Goal: Transaction & Acquisition: Purchase product/service

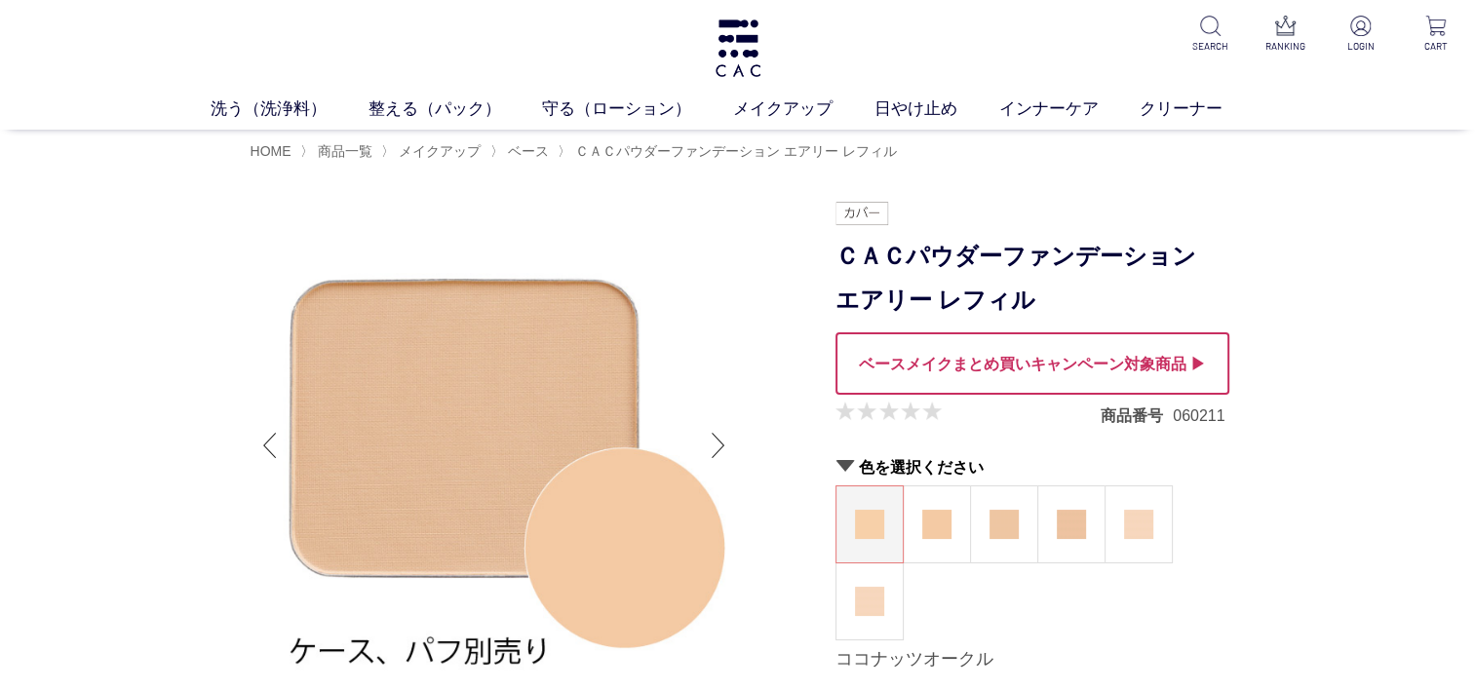
click at [1031, 374] on div at bounding box center [1032, 363] width 394 height 62
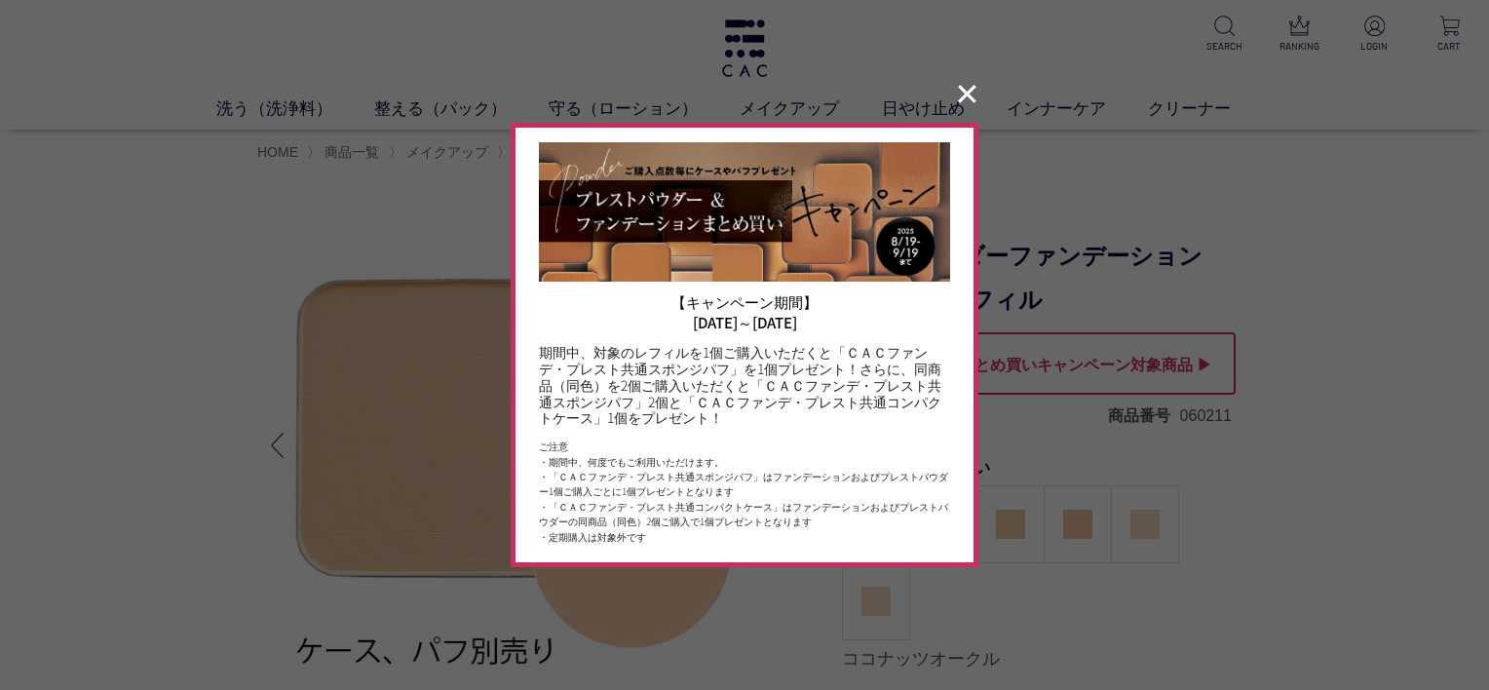
click at [969, 88] on button "✕" at bounding box center [967, 94] width 38 height 37
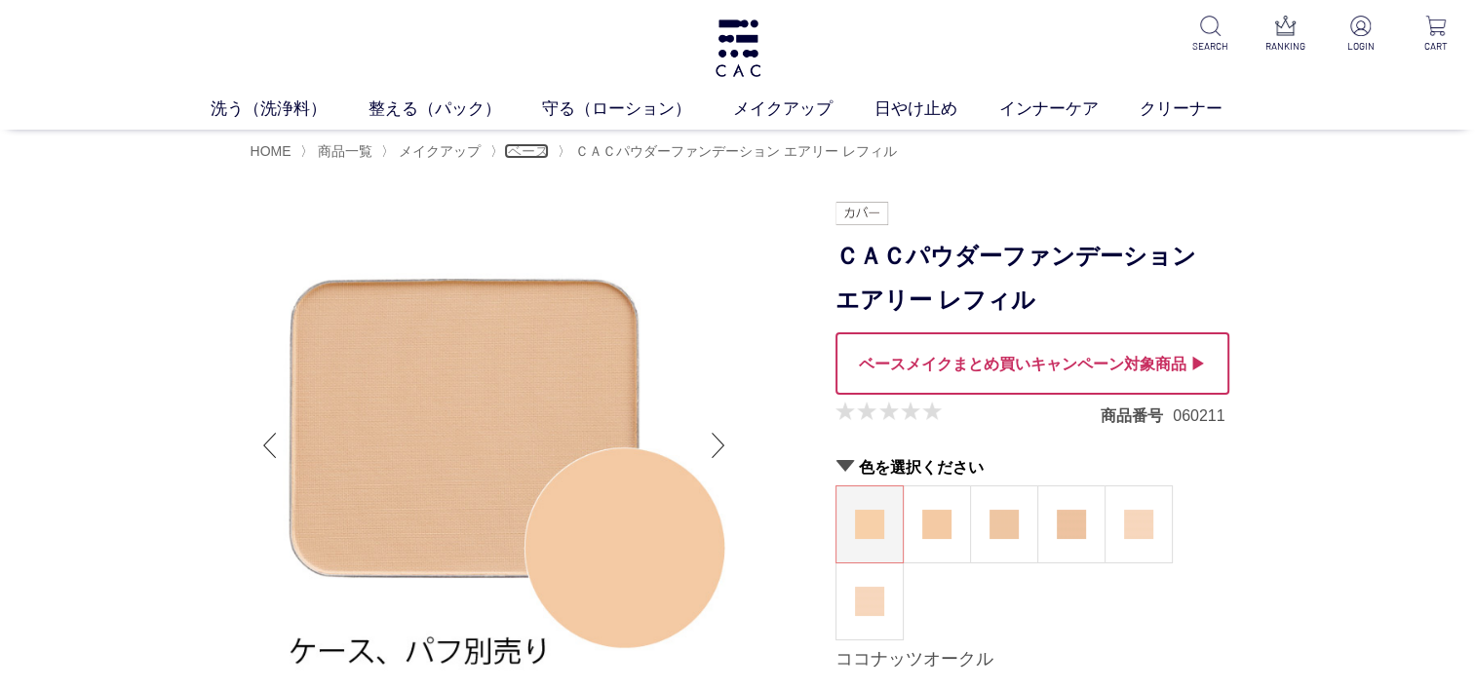
click at [524, 152] on span "ベース" at bounding box center [528, 151] width 41 height 16
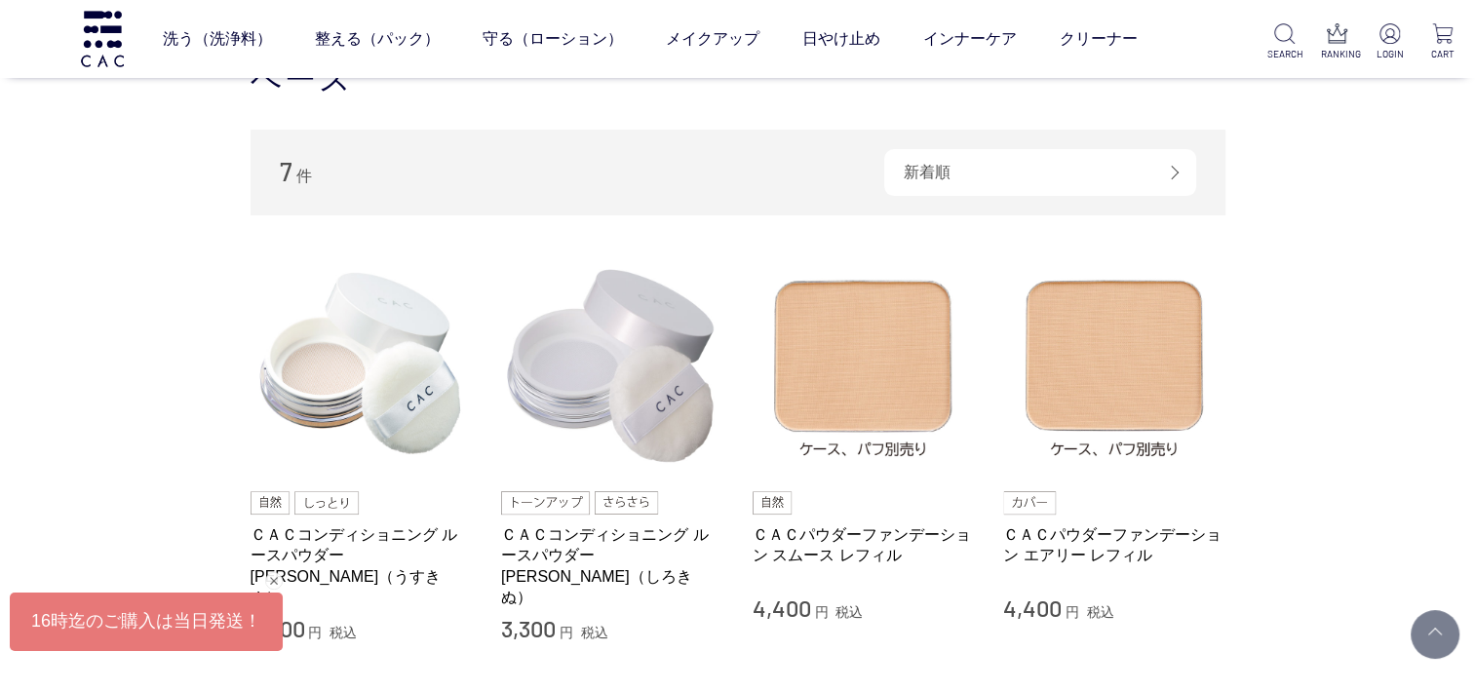
scroll to position [292, 0]
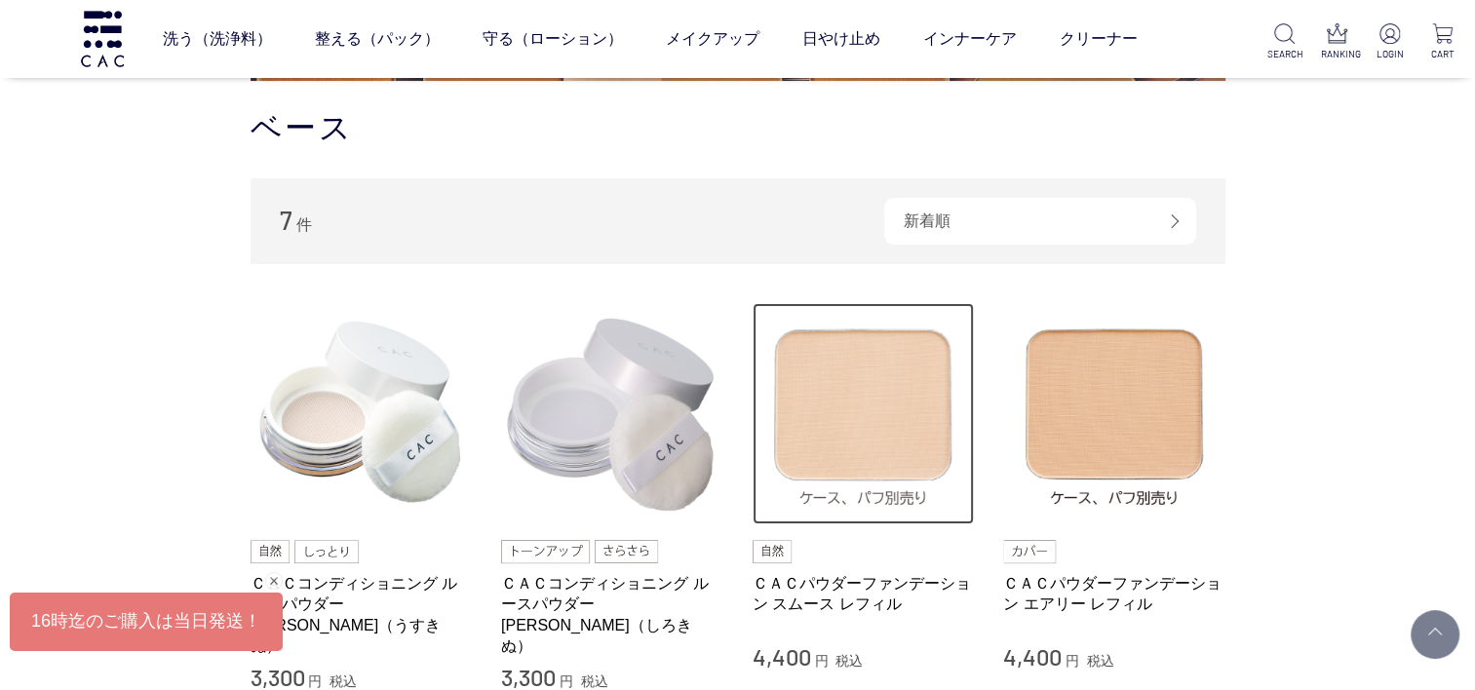
click at [877, 437] on img at bounding box center [863, 414] width 222 height 222
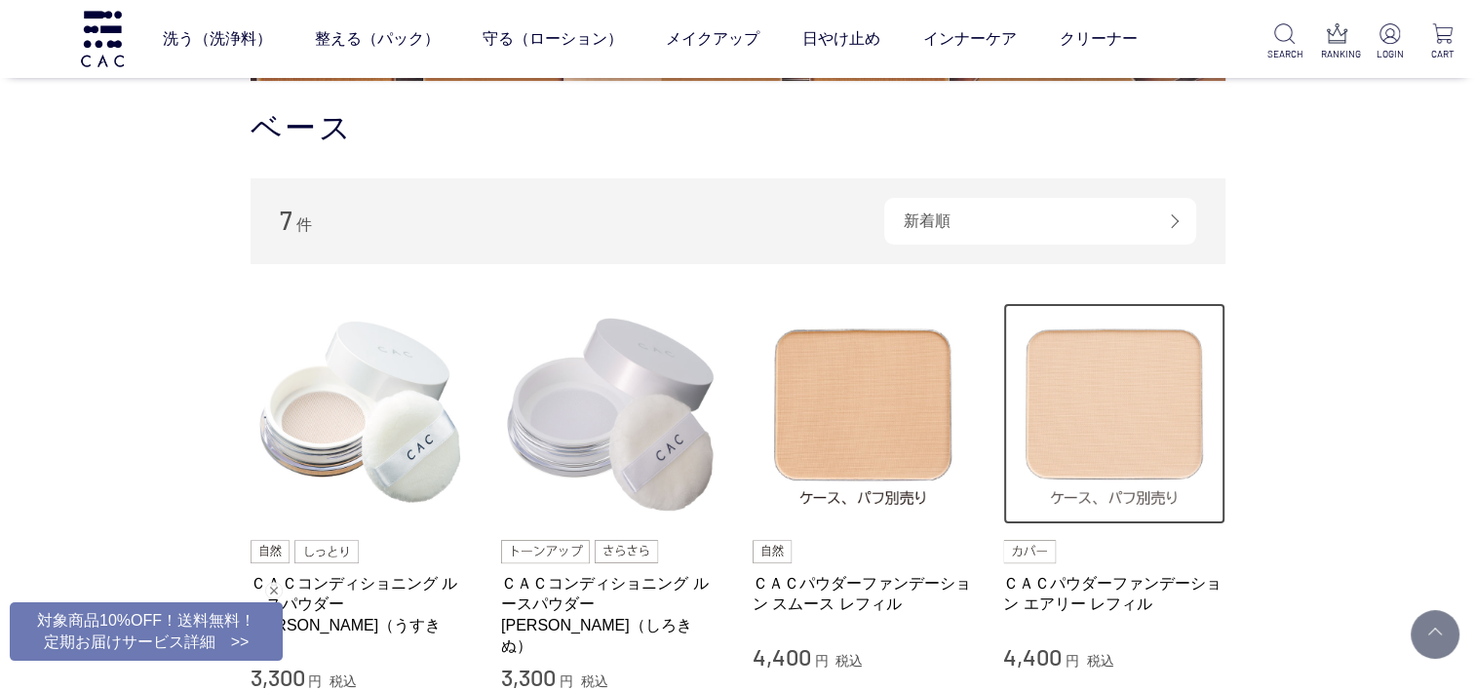
click at [1150, 436] on img at bounding box center [1114, 414] width 222 height 222
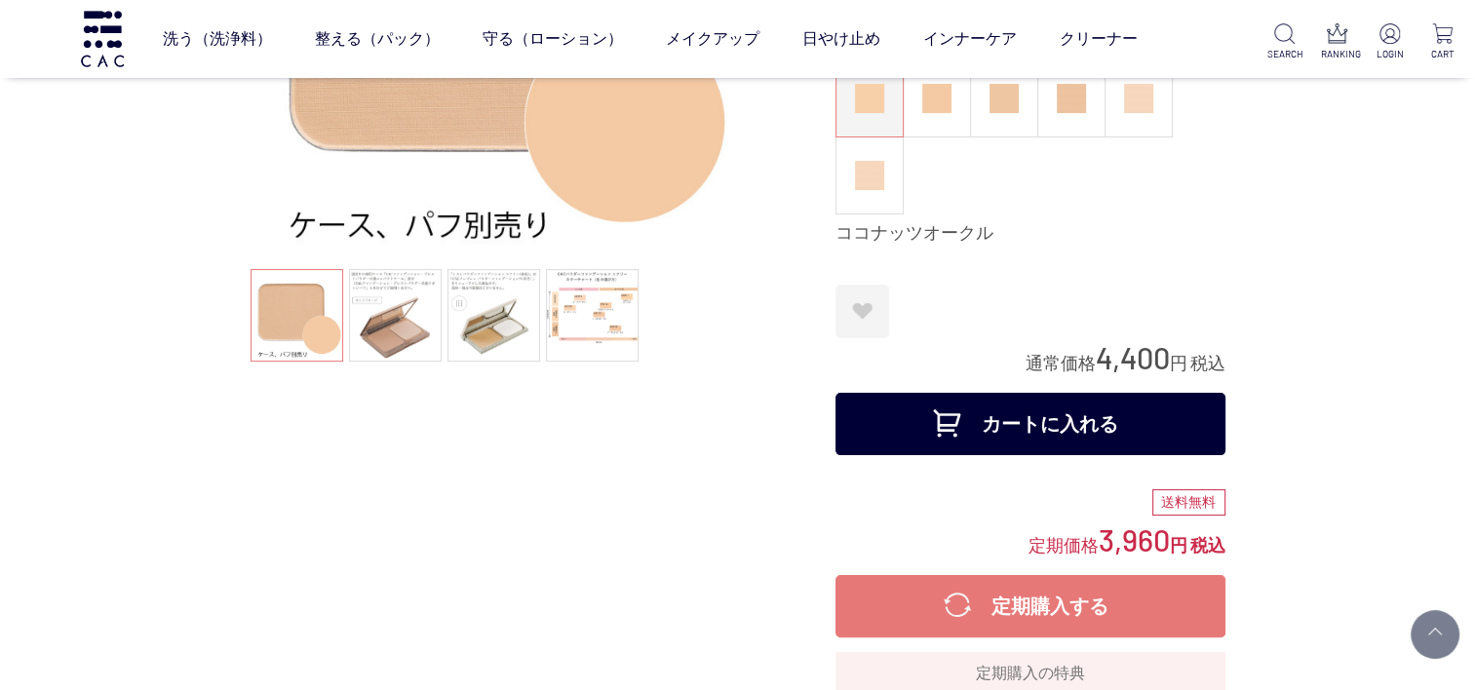
scroll to position [97, 0]
